Goal: Book appointment/travel/reservation

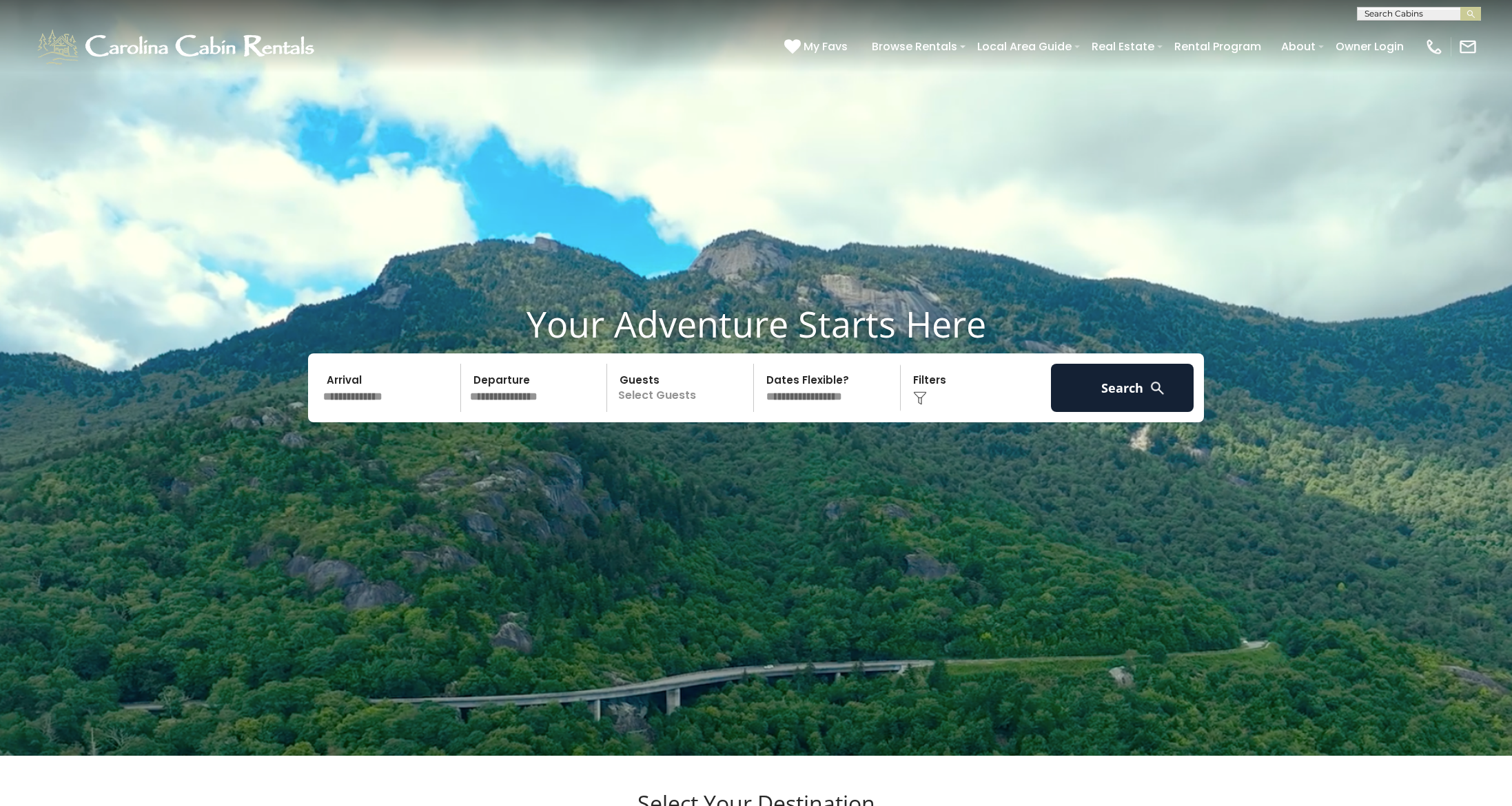
scroll to position [1, 0]
click at [1390, 12] on input "text" at bounding box center [1418, 15] width 121 height 14
type input "**********"
click at [1433, 33] on em "Overlook Pointe" at bounding box center [1404, 32] width 79 height 13
click at [1471, 10] on img "submit" at bounding box center [1471, 14] width 10 height 10
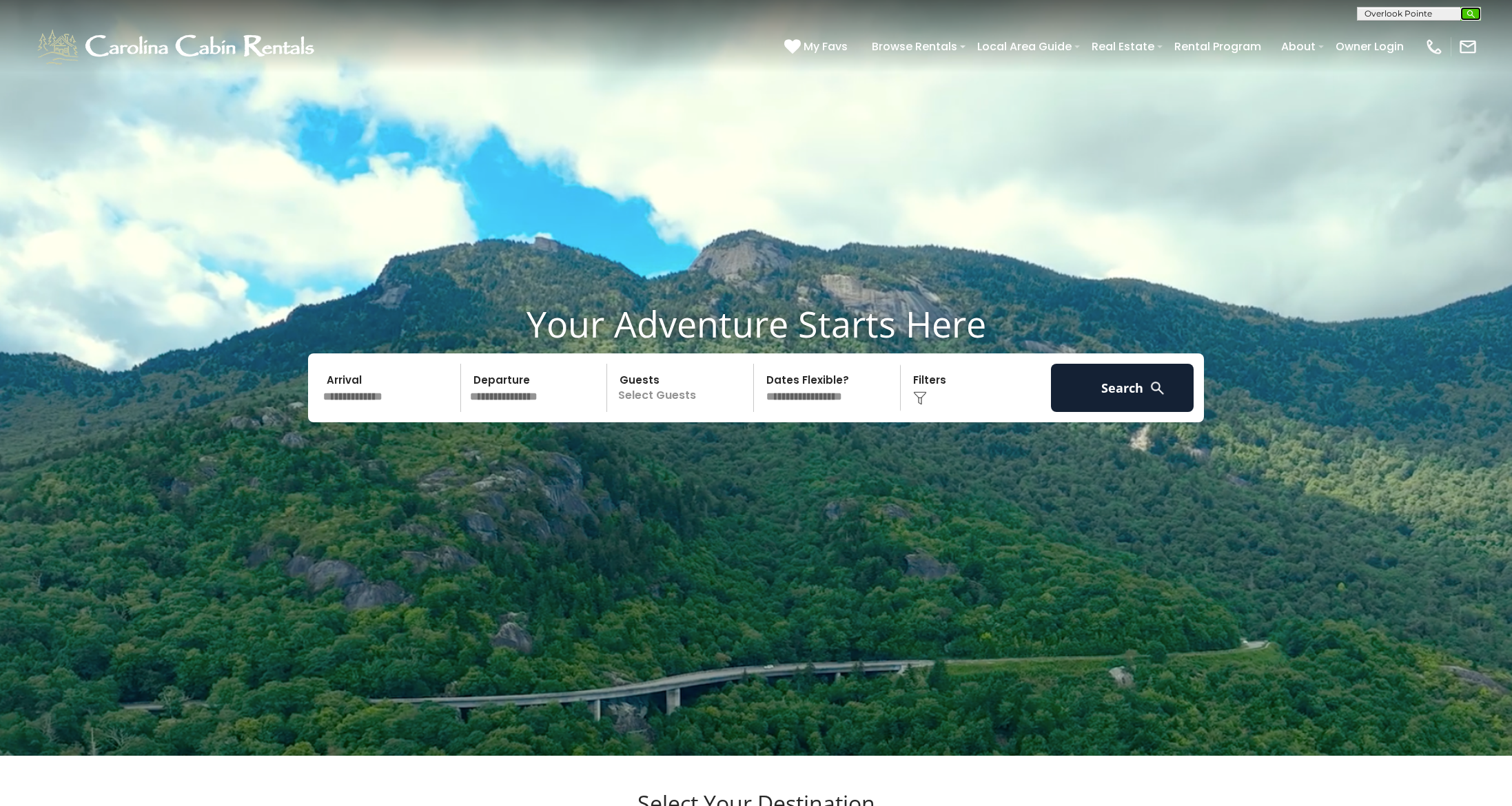
click at [1460, 7] on button "submit" at bounding box center [1471, 13] width 21 height 14
click at [1474, 9] on img "submit" at bounding box center [1471, 14] width 10 height 10
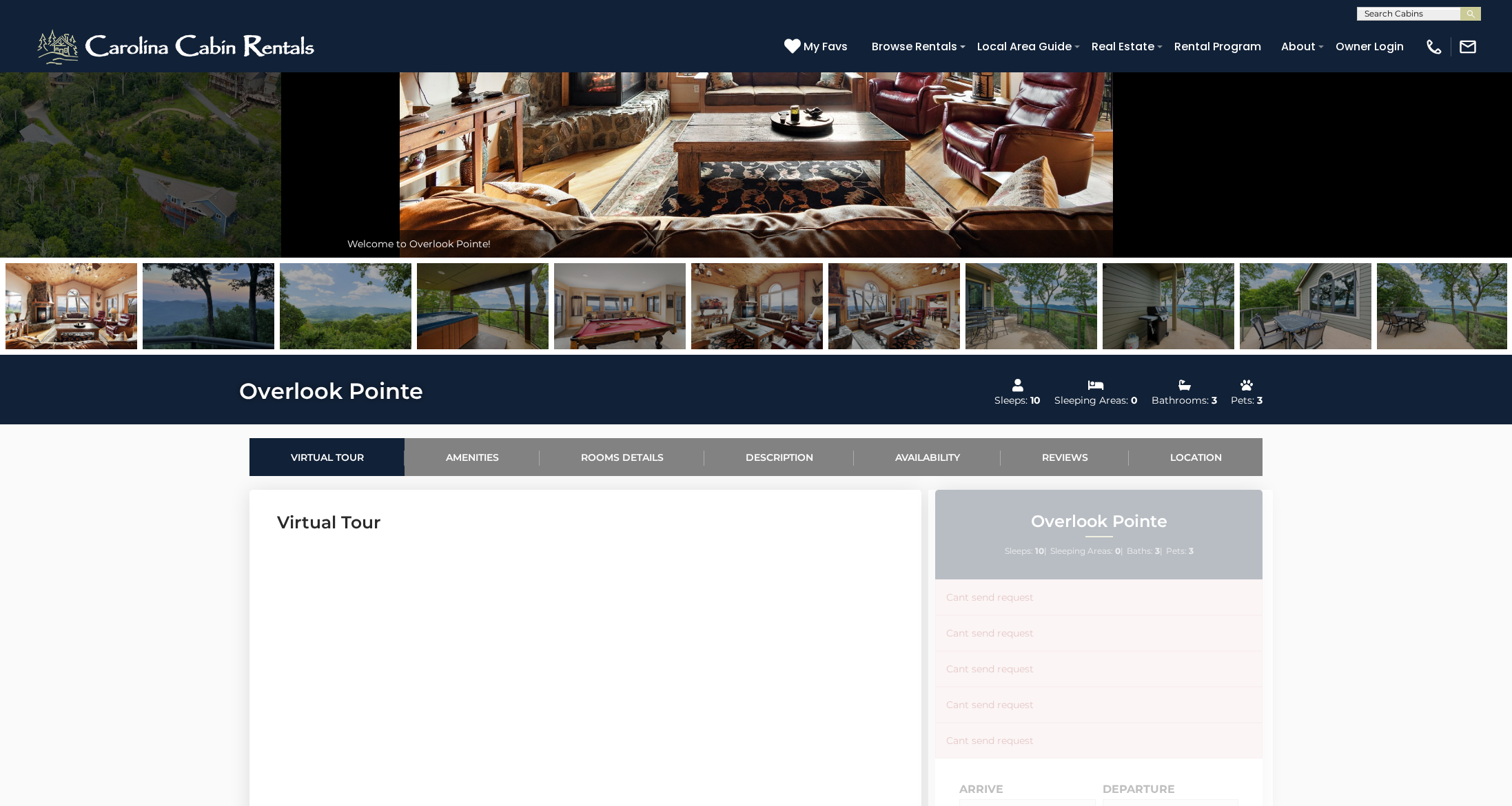
scroll to position [198, 0]
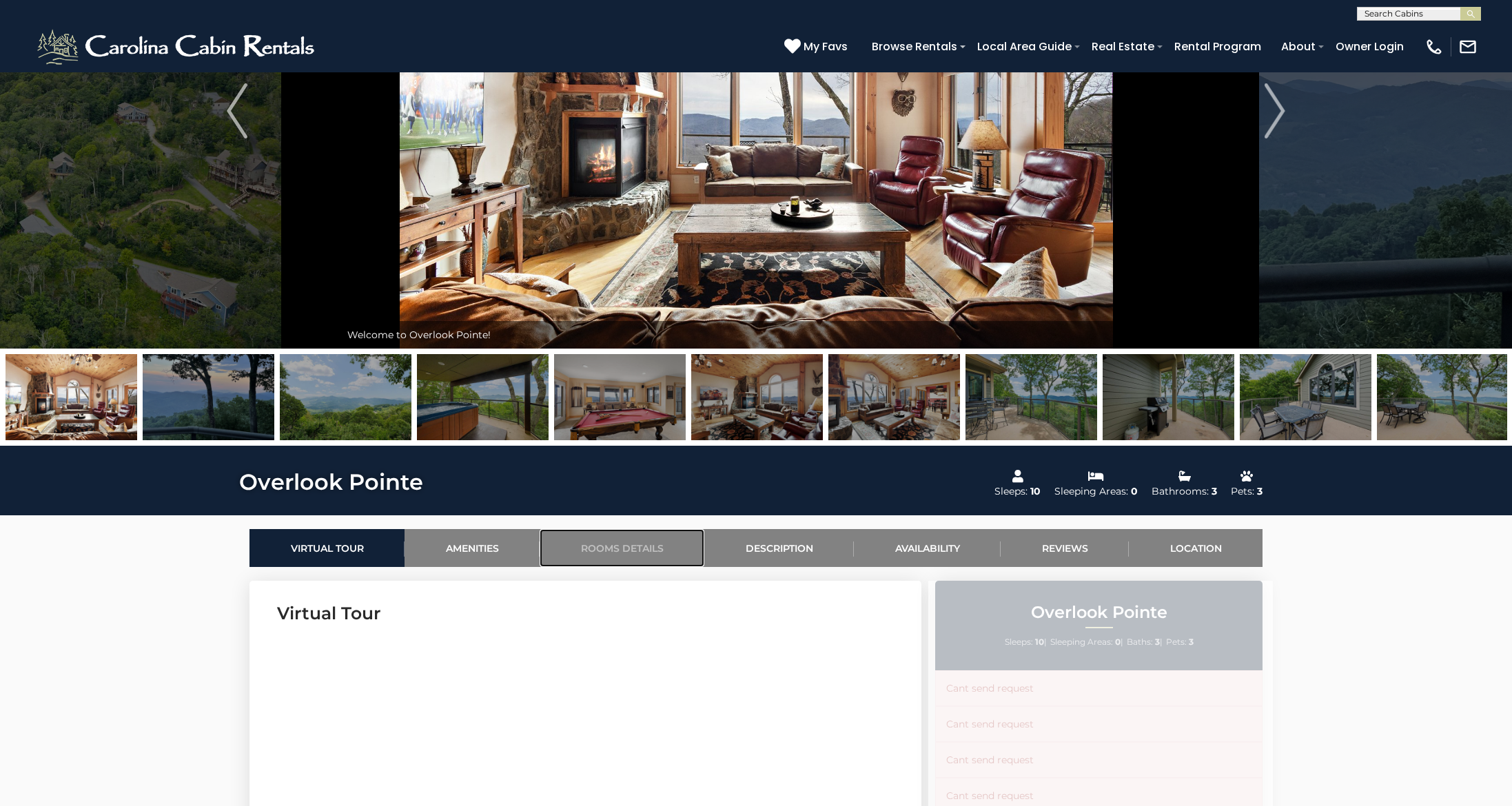
click at [631, 547] on link "Rooms Details" at bounding box center [622, 547] width 165 height 38
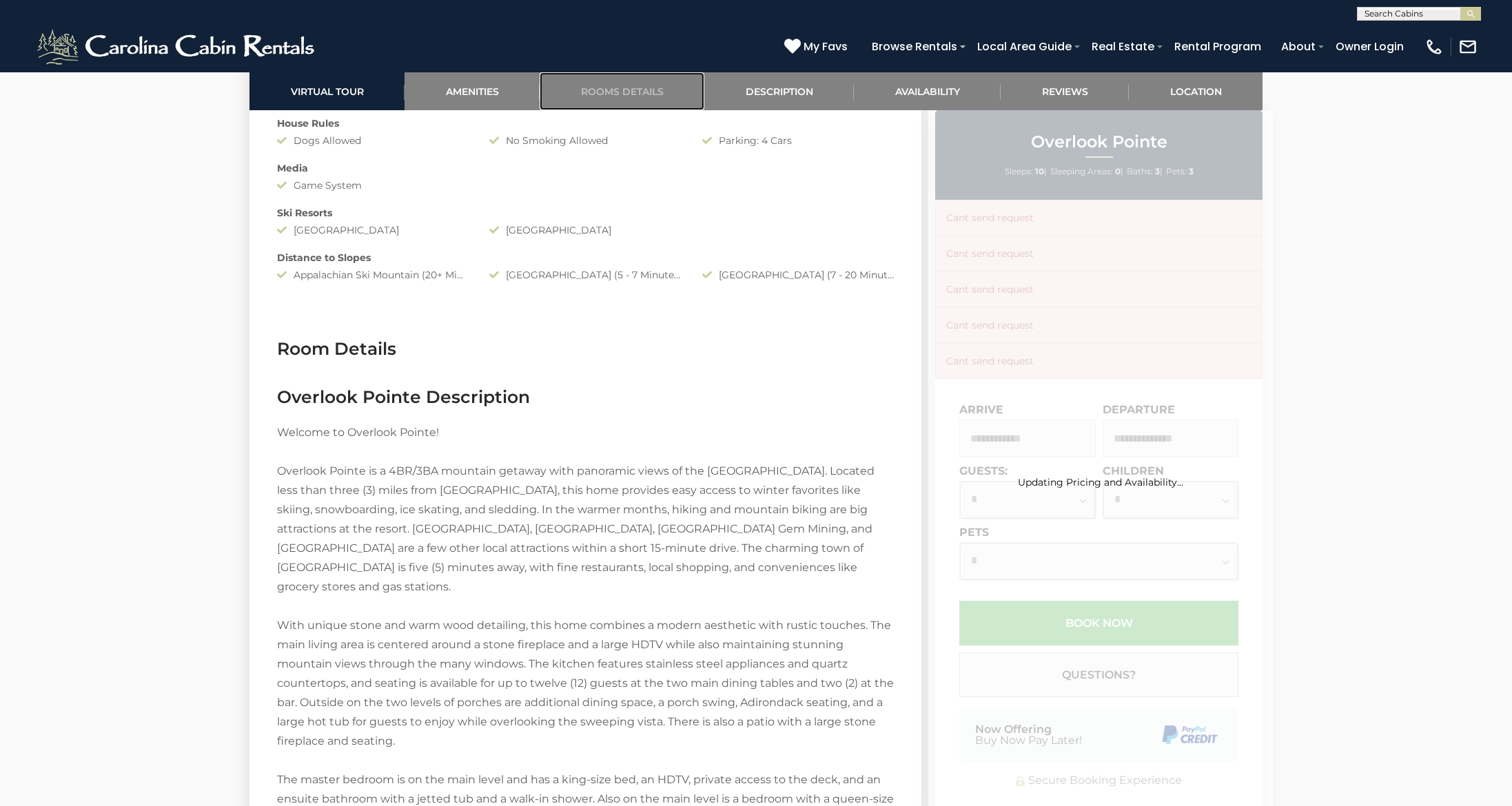
scroll to position [1423, 0]
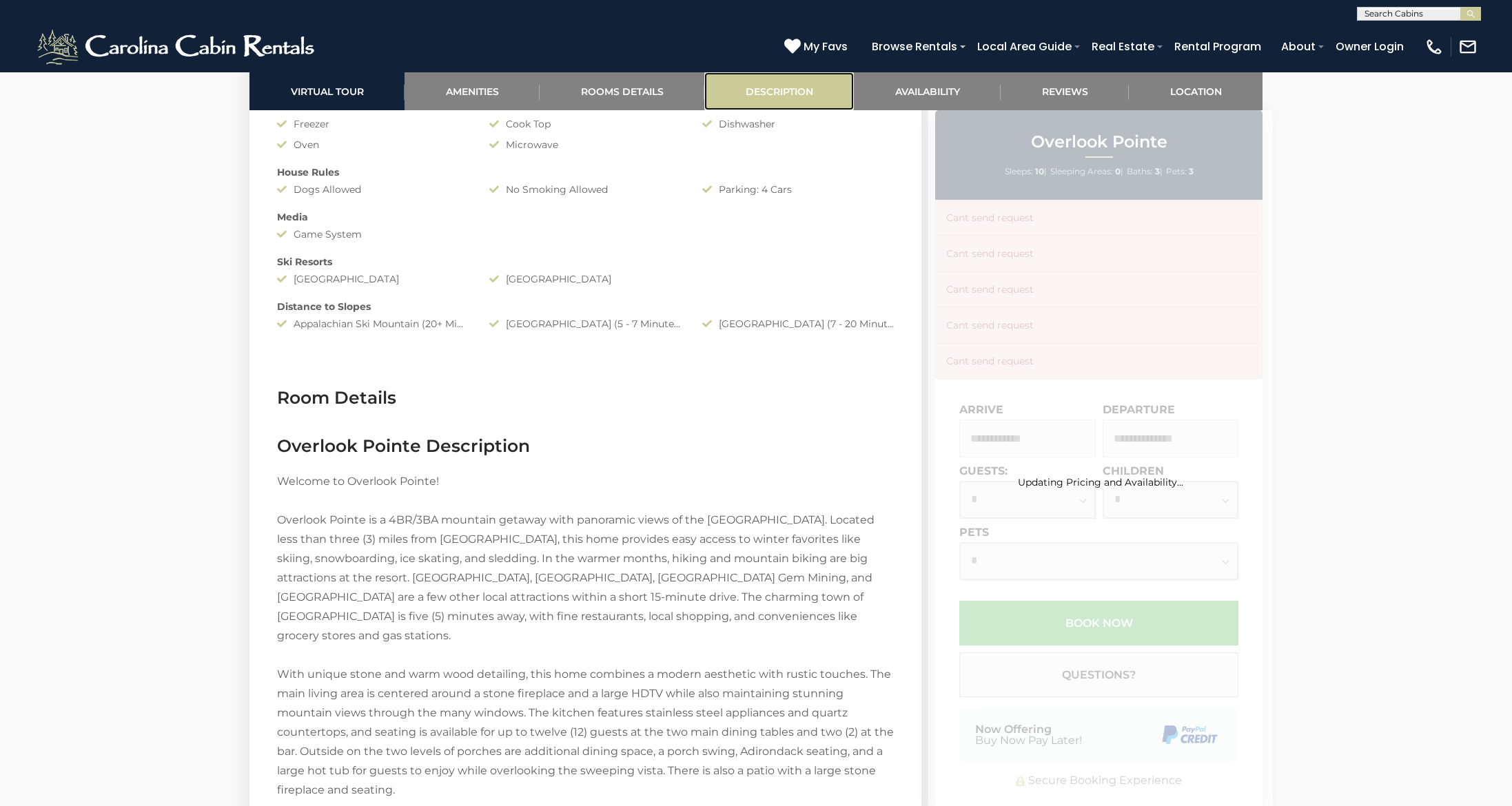
click at [784, 91] on link "Description" at bounding box center [779, 91] width 150 height 38
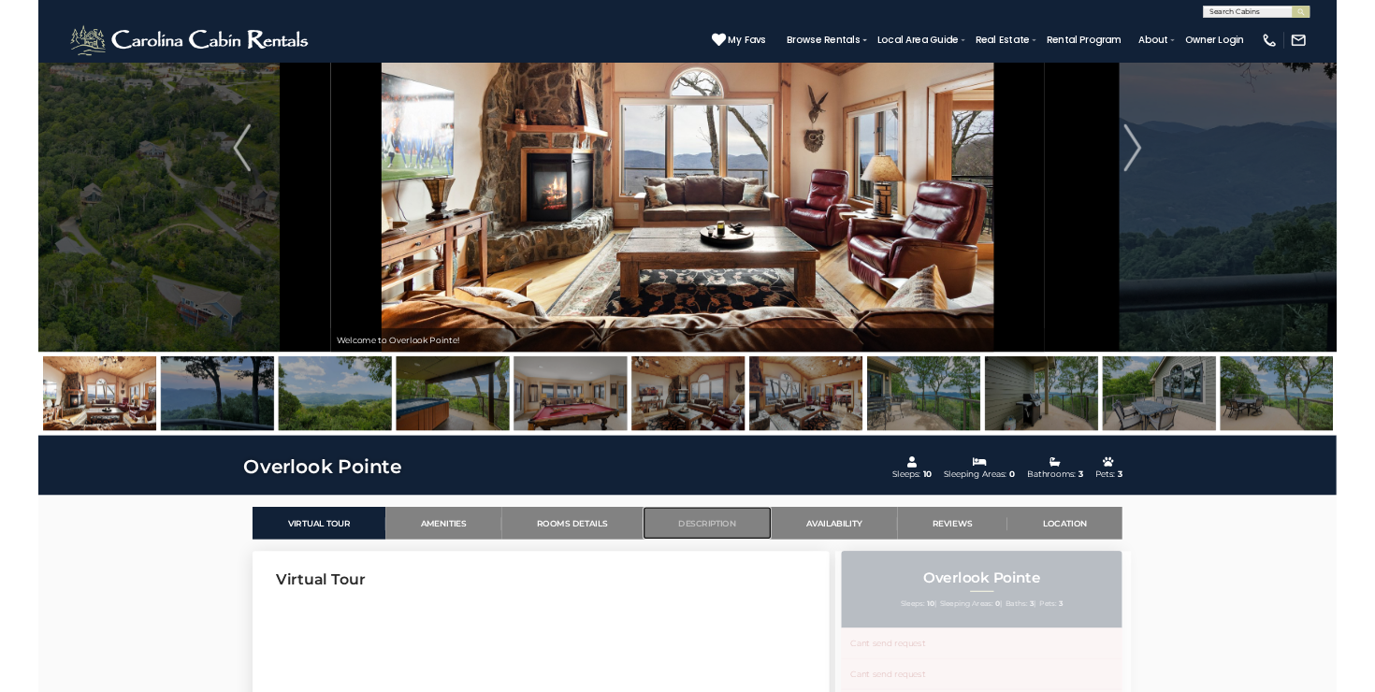
scroll to position [0, 0]
